Goal: Download file/media

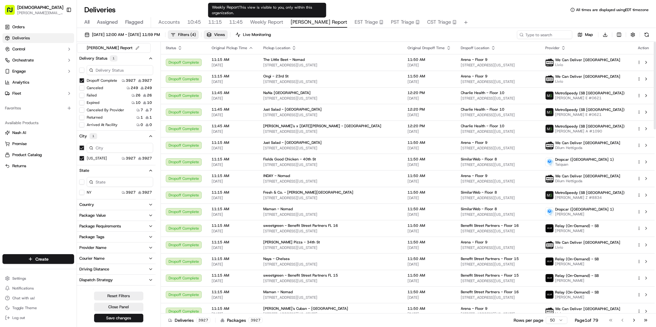
click at [258, 21] on span "Weekly Report" at bounding box center [266, 21] width 33 height 7
type input "[PERSON_NAME]"
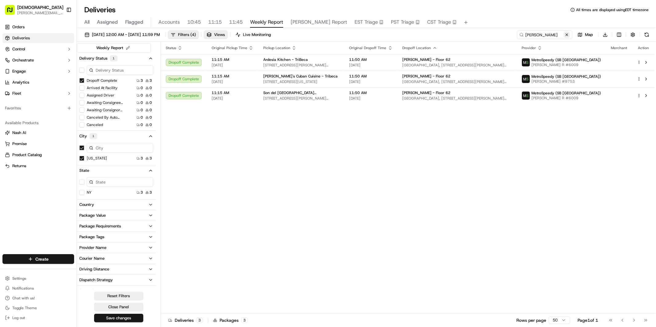
click at [567, 34] on button at bounding box center [566, 35] width 6 height 6
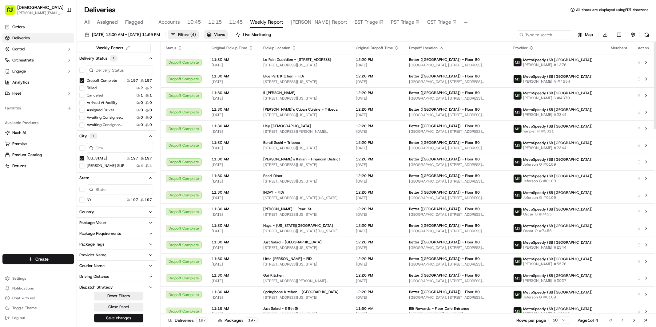
click at [197, 37] on button "Filters ( 4 )" at bounding box center [183, 34] width 31 height 9
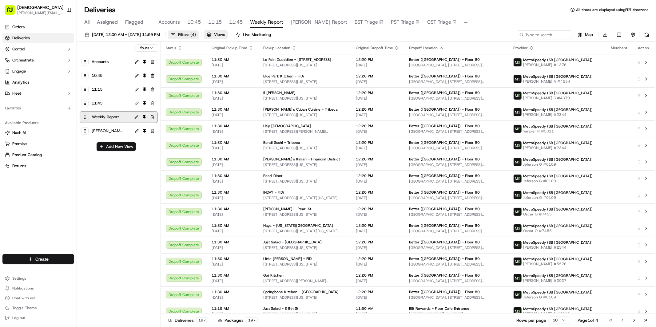
click at [197, 37] on button "Filters ( 4 )" at bounding box center [183, 34] width 31 height 9
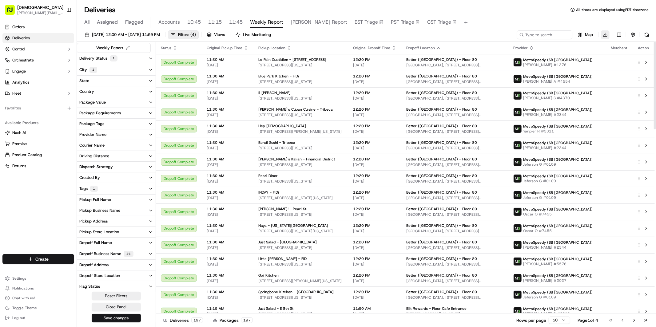
click at [603, 34] on html "Sharebite [PERSON_NAME][EMAIL_ADDRESS][DOMAIN_NAME] Toggle Sidebar Orders Deliv…" at bounding box center [328, 163] width 656 height 327
click at [589, 57] on span "Completed Report" at bounding box center [587, 57] width 30 height 5
